Goal: Find specific page/section

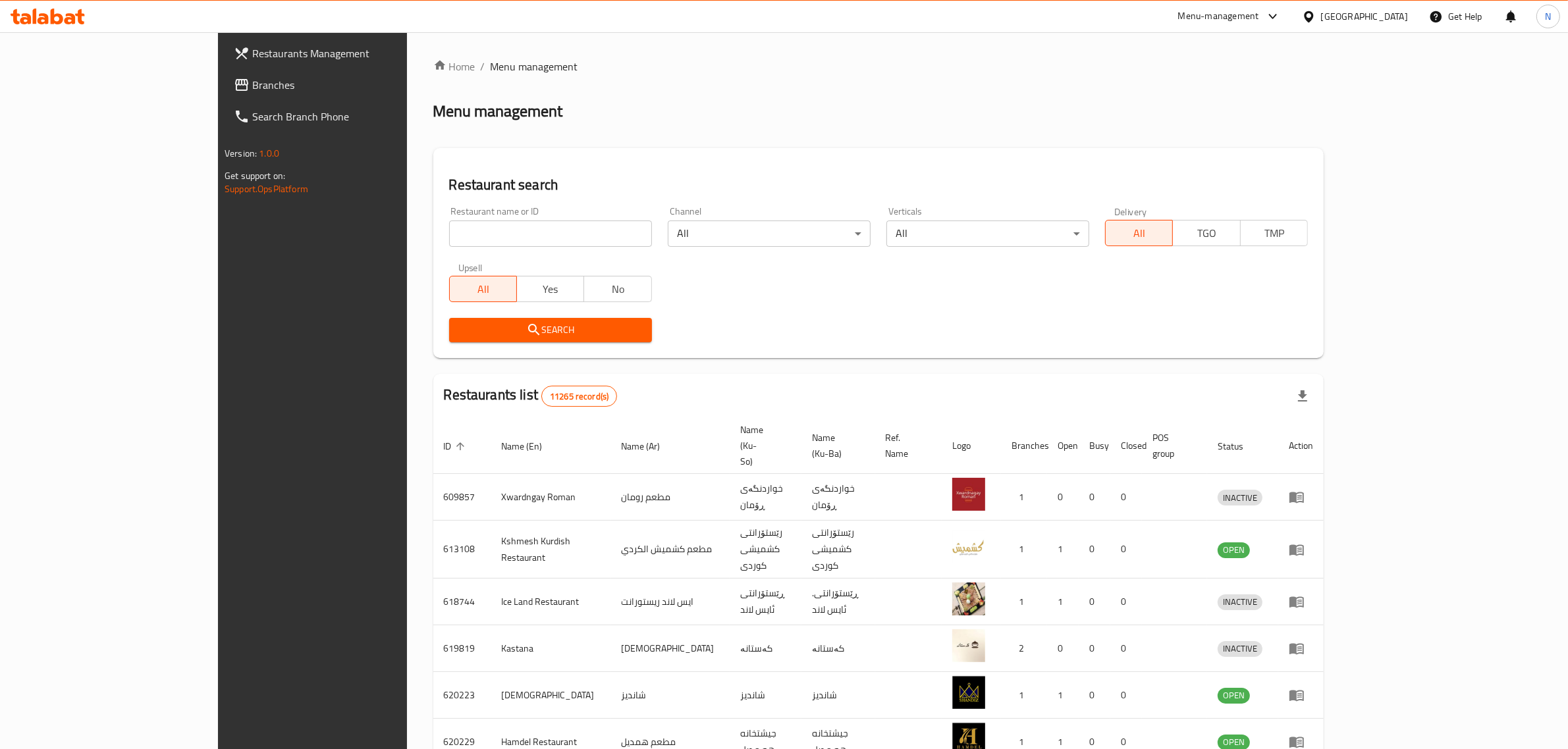
drag, startPoint x: 0, startPoint y: 0, endPoint x: 458, endPoint y: 224, distance: 509.8
click at [458, 224] on input "search" at bounding box center [550, 234] width 203 height 27
paste input "اجنحه ومشويات الجليزي"
click at [494, 323] on span "Search" at bounding box center [550, 330] width 182 height 16
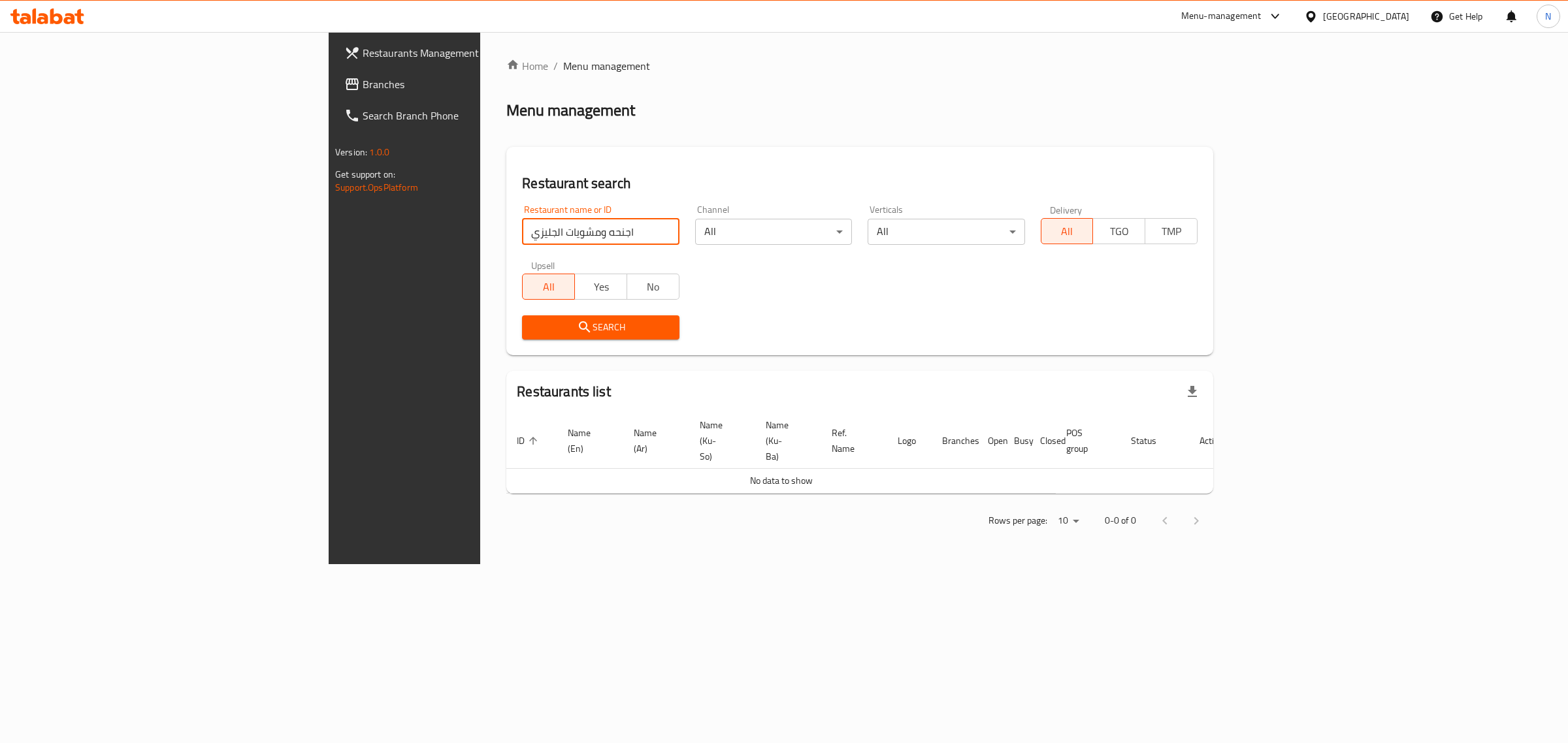
click at [522, 235] on input "اجنحه ومشويات الجليزي" at bounding box center [600, 232] width 157 height 26
click button "Search" at bounding box center [600, 327] width 157 height 25
drag, startPoint x: 343, startPoint y: 230, endPoint x: 706, endPoint y: 239, distance: 363.1
click at [706, 239] on div "Restaurant name or ID اجنحة ومشويات الجليزي Restaurant name or ID Channel All ​…" at bounding box center [859, 272] width 692 height 150
type input "الجليزي"
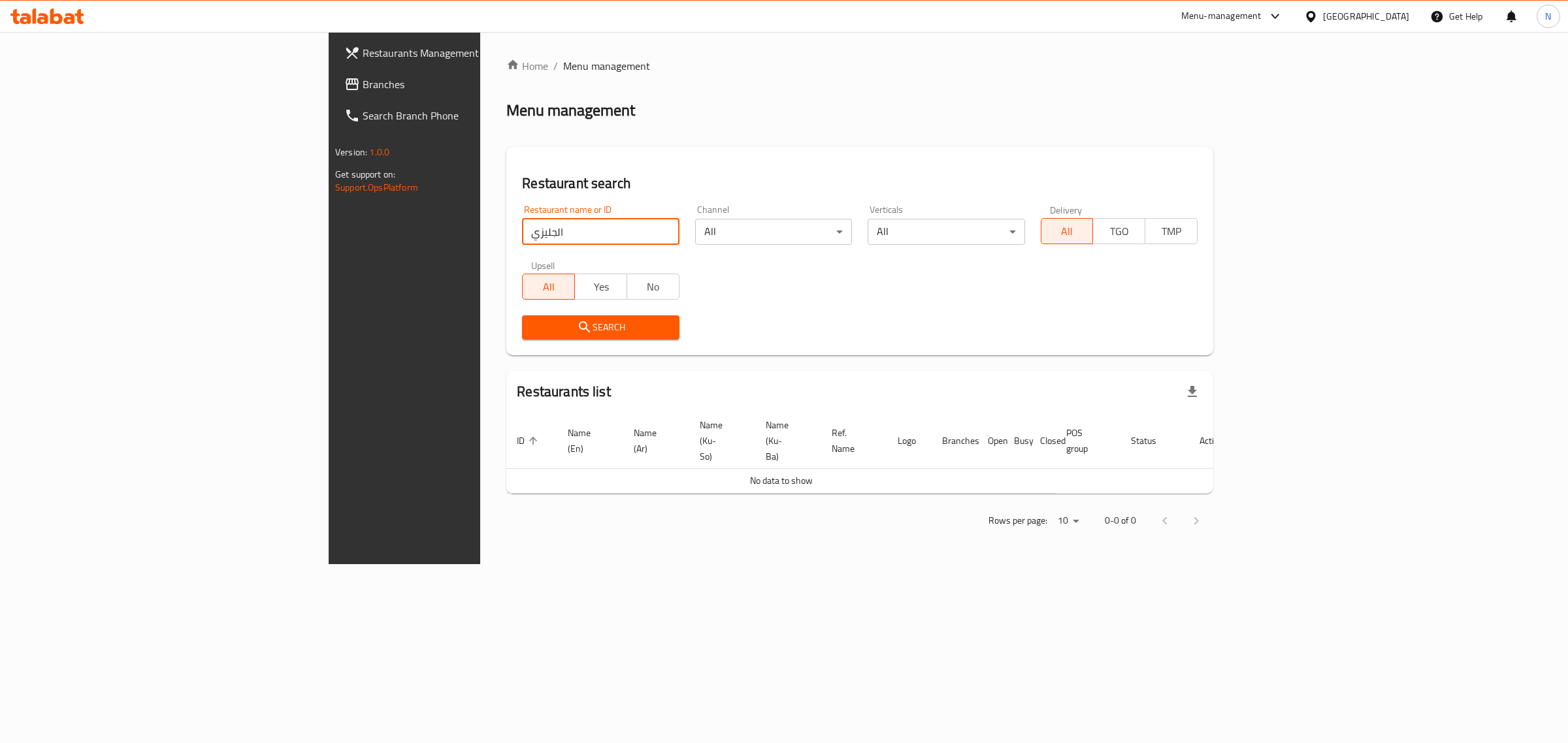
click button "Search" at bounding box center [600, 327] width 157 height 25
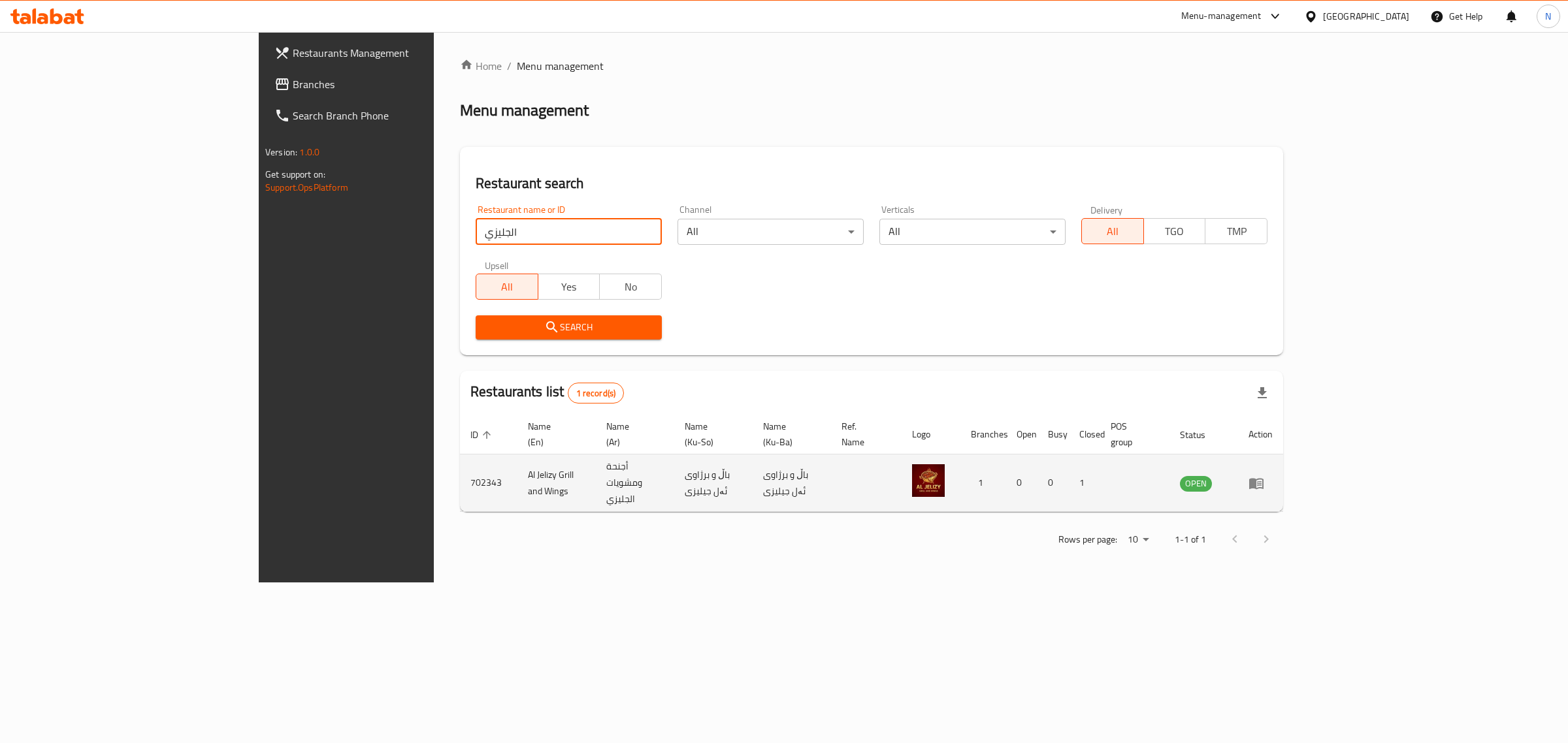
click at [517, 465] on td "Al Jelizy Grill and Wings" at bounding box center [556, 483] width 78 height 58
copy td "Al Jelizy Grill and Wings"
